Goal: Task Accomplishment & Management: Use online tool/utility

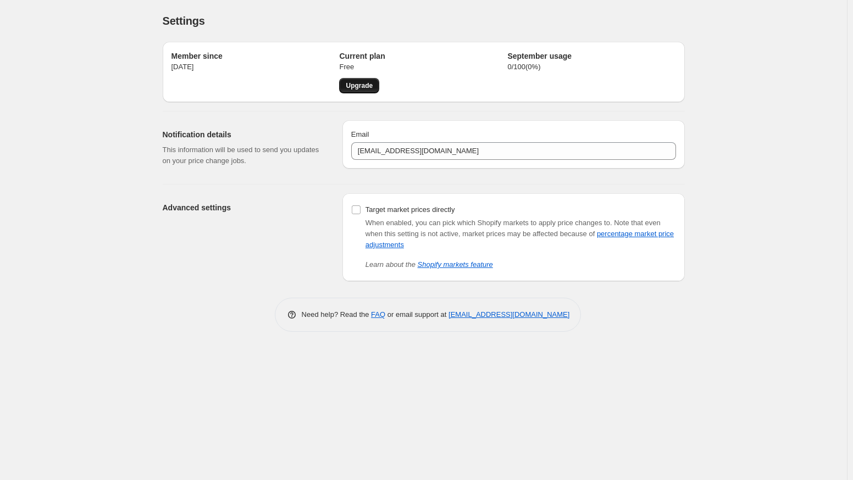
click at [365, 88] on span "Upgrade" at bounding box center [359, 85] width 27 height 9
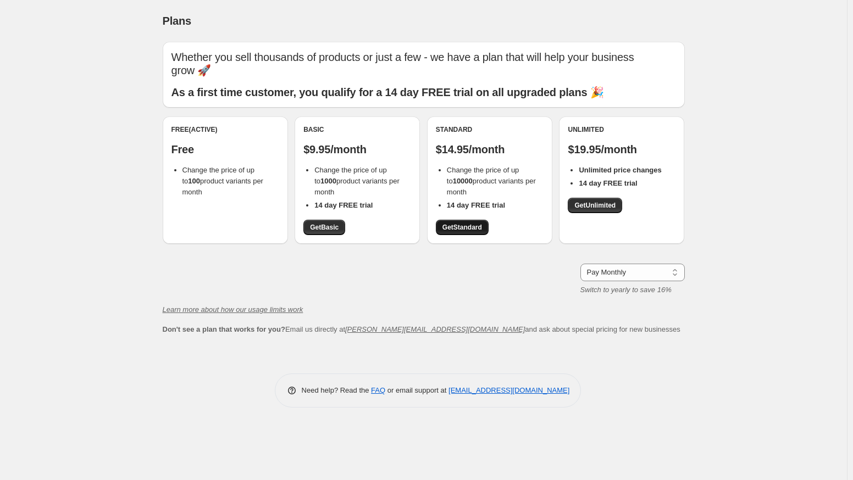
click at [450, 228] on span "Get Standard" at bounding box center [462, 227] width 40 height 9
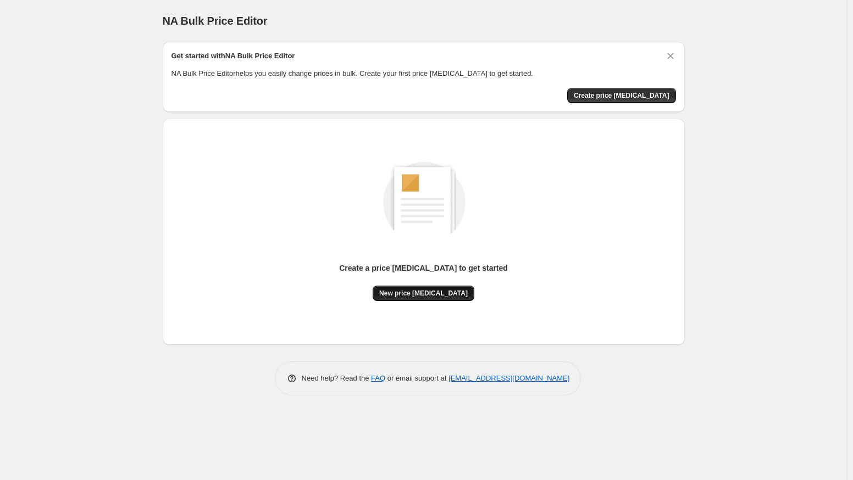
click at [437, 292] on span "New price [MEDICAL_DATA]" at bounding box center [423, 293] width 88 height 9
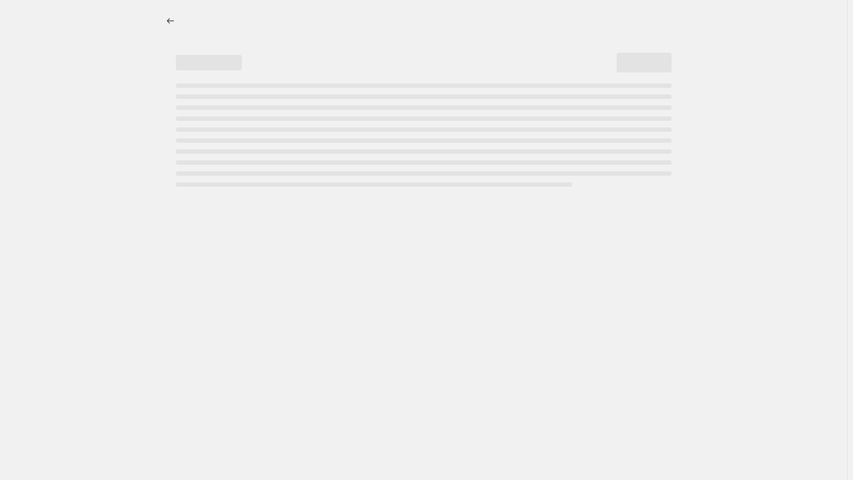
select select "percentage"
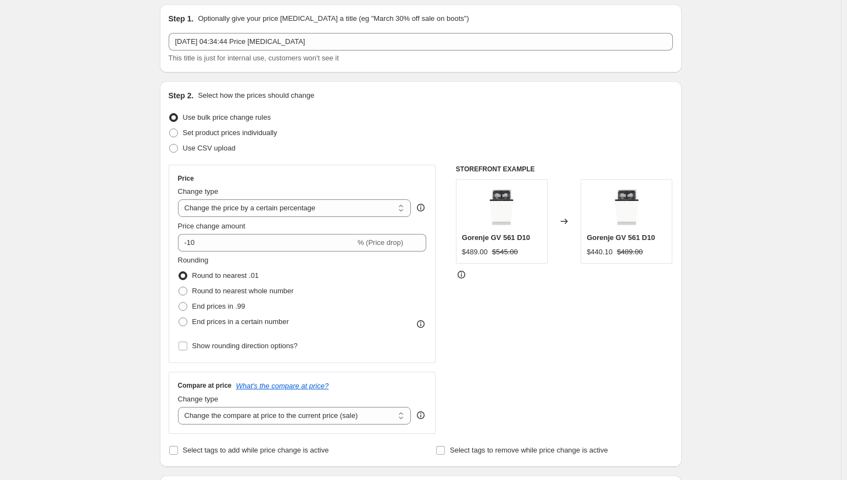
scroll to position [55, 0]
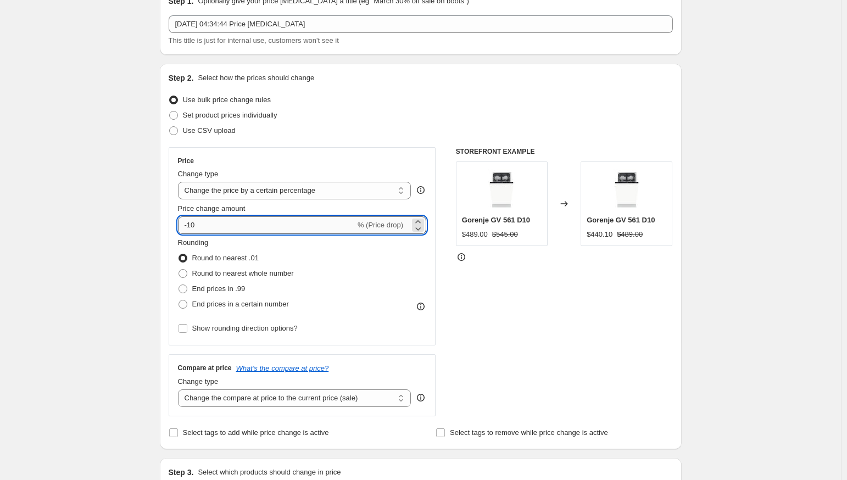
click at [211, 227] on input "-10" at bounding box center [267, 226] width 178 height 18
type input "-1"
type input "-8"
type input "-1"
type input "-8"
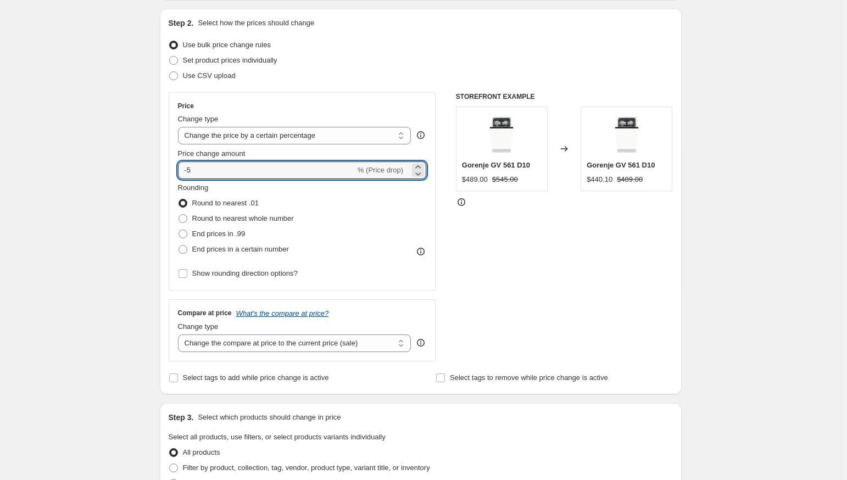
scroll to position [165, 0]
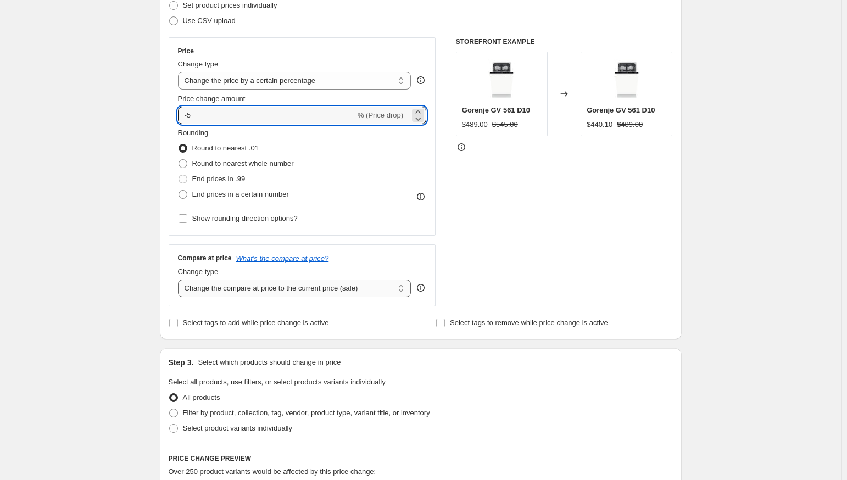
type input "-5"
click at [332, 285] on select "Change the compare at price to the current price (sale) Change the compare at p…" at bounding box center [295, 289] width 234 height 18
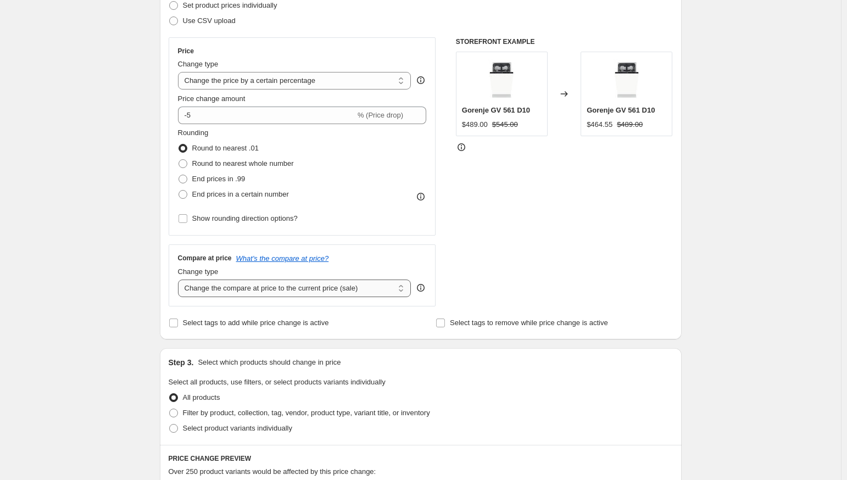
select select "remove"
click at [180, 280] on select "Change the compare at price to the current price (sale) Change the compare at p…" at bounding box center [295, 289] width 234 height 18
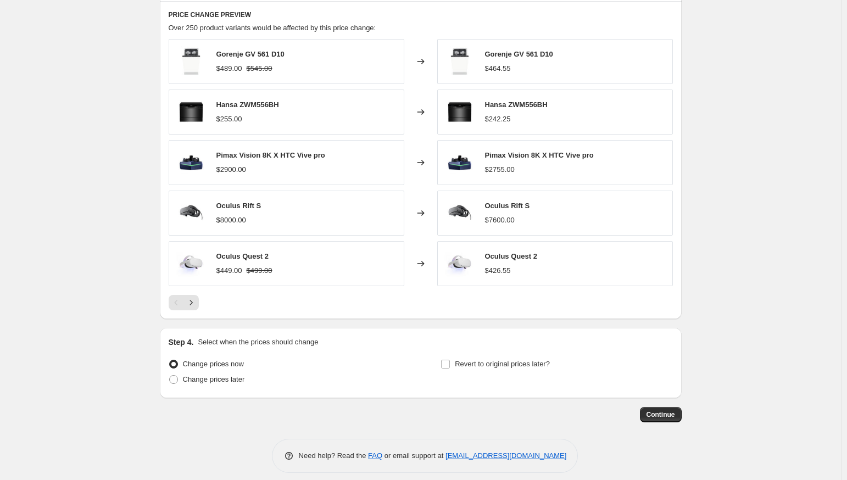
scroll to position [618, 0]
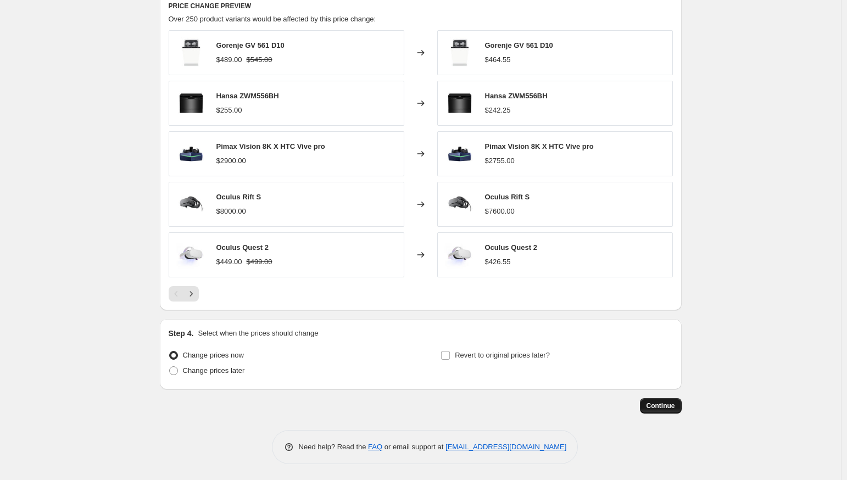
click at [661, 402] on span "Continue" at bounding box center [661, 406] width 29 height 9
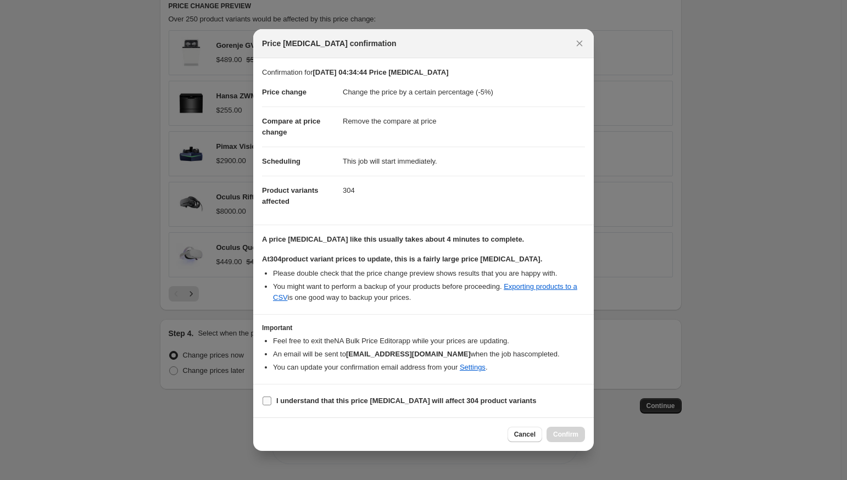
click at [366, 401] on b "I understand that this price [MEDICAL_DATA] will affect 304 product variants" at bounding box center [406, 401] width 260 height 8
click at [271, 401] on input "I understand that this price [MEDICAL_DATA] will affect 304 product variants" at bounding box center [267, 401] width 9 height 9
checkbox input "true"
click at [556, 429] on button "Confirm" at bounding box center [566, 434] width 38 height 15
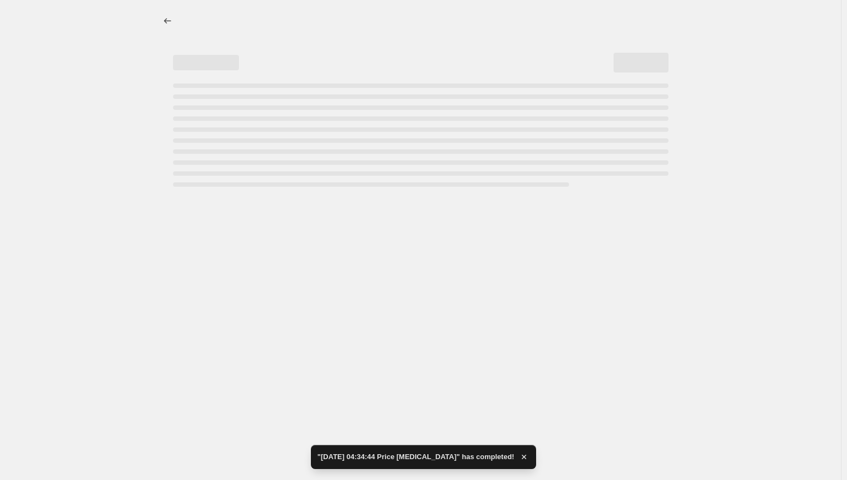
select select "percentage"
select select "remove"
